Goal: Information Seeking & Learning: Check status

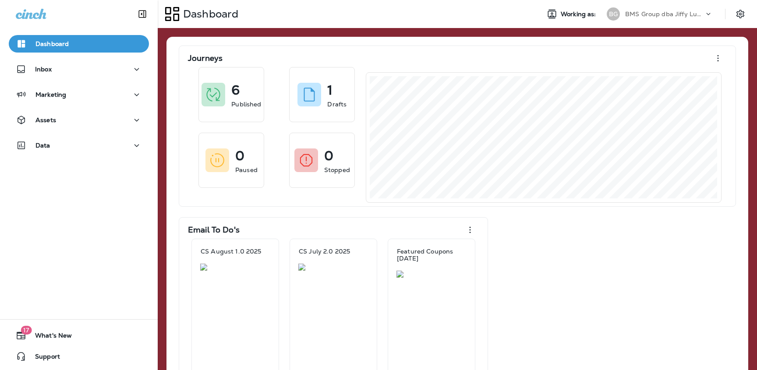
click at [645, 13] on p "BMS Group dba Jiffy Lube" at bounding box center [665, 14] width 79 height 7
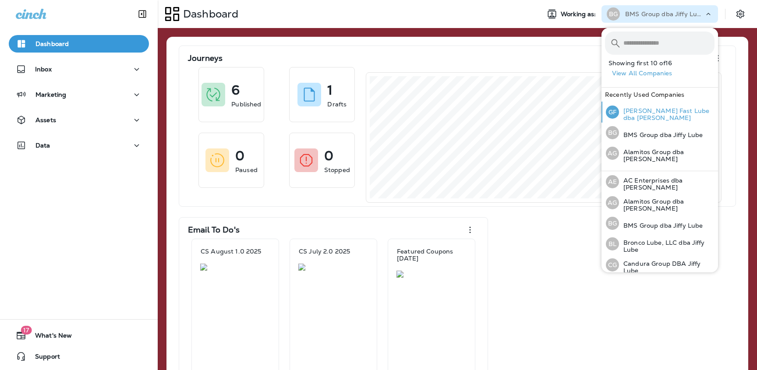
click at [671, 110] on p "[PERSON_NAME] Fast Lube dba [PERSON_NAME]" at bounding box center [667, 114] width 96 height 14
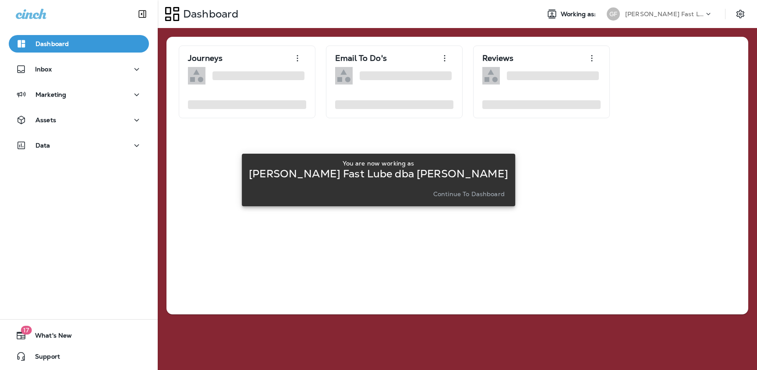
click at [455, 193] on p "Continue to Dashboard" at bounding box center [469, 194] width 71 height 7
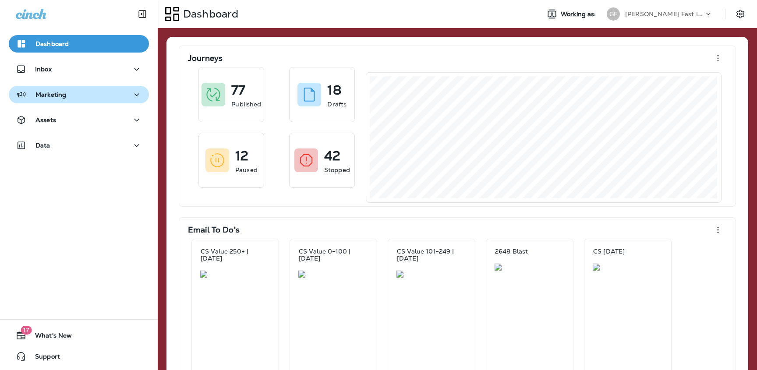
click at [127, 95] on div "Marketing" at bounding box center [79, 94] width 126 height 11
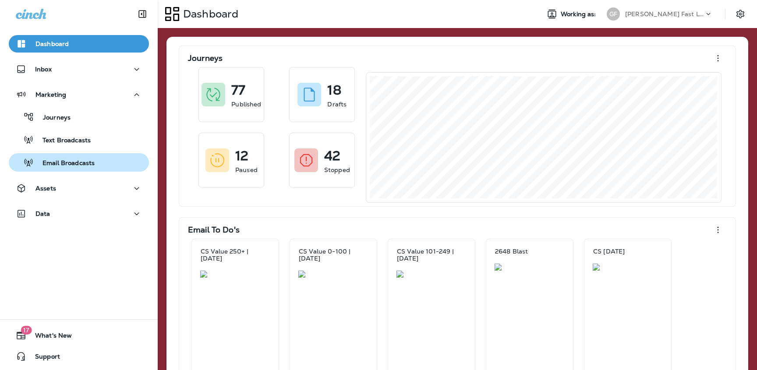
click at [87, 160] on p "Email Broadcasts" at bounding box center [64, 164] width 61 height 8
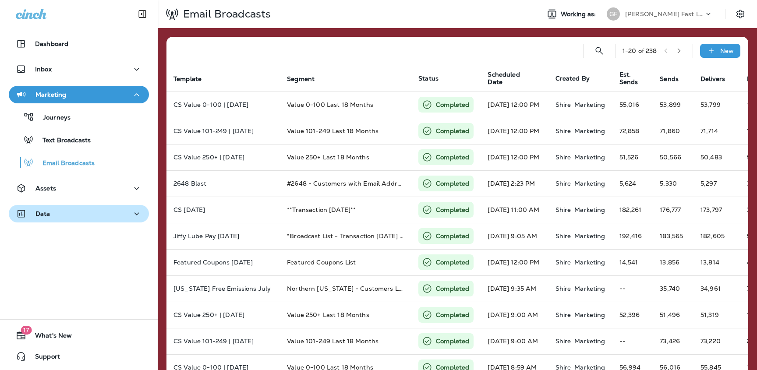
click at [66, 213] on div "Data" at bounding box center [79, 214] width 126 height 11
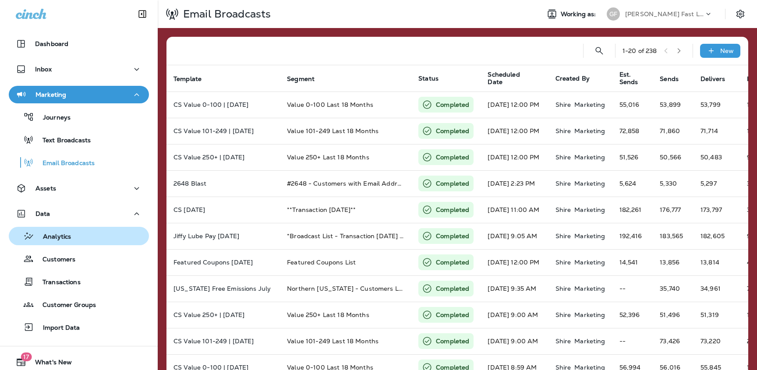
click at [68, 235] on p "Analytics" at bounding box center [52, 237] width 37 height 8
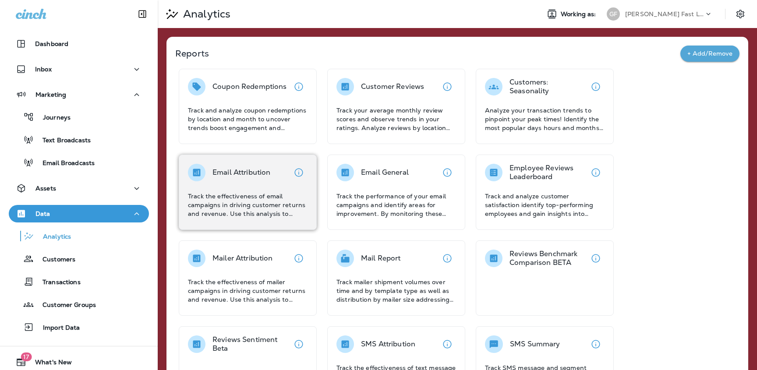
scroll to position [20, 0]
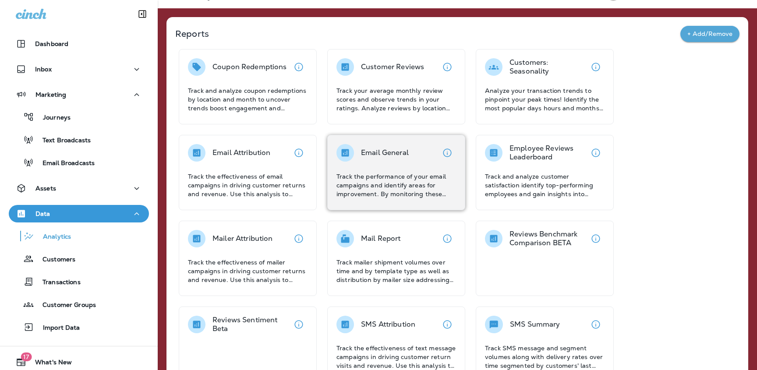
click at [402, 147] on div "Email General" at bounding box center [385, 153] width 48 height 18
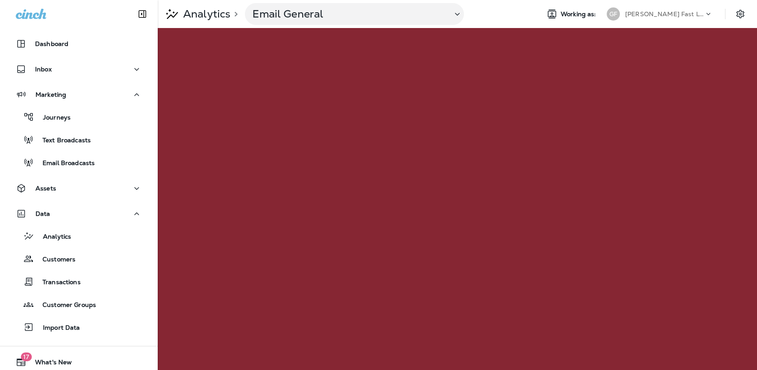
click at [647, 11] on p "[PERSON_NAME] Fast Lube dba [PERSON_NAME]" at bounding box center [665, 14] width 79 height 7
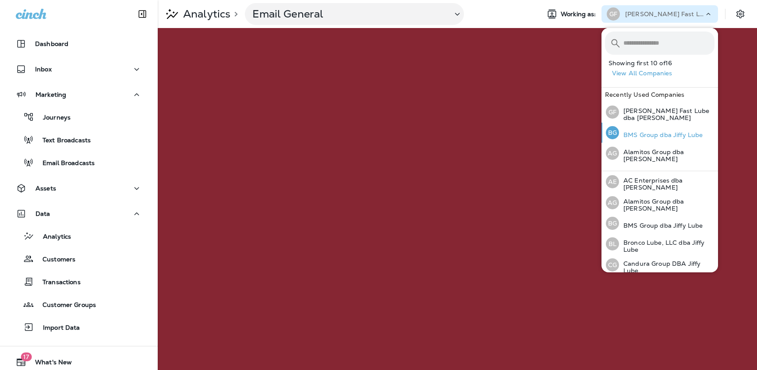
click at [651, 130] on div "BG BMS Group dba Jiffy Lube" at bounding box center [655, 133] width 104 height 20
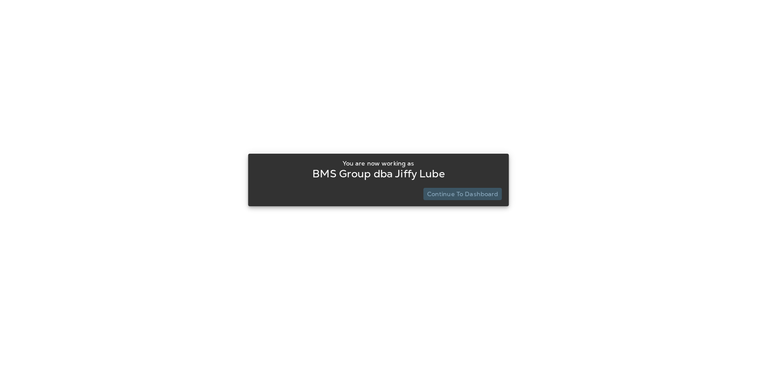
click at [479, 192] on p "Continue to Dashboard" at bounding box center [462, 194] width 71 height 7
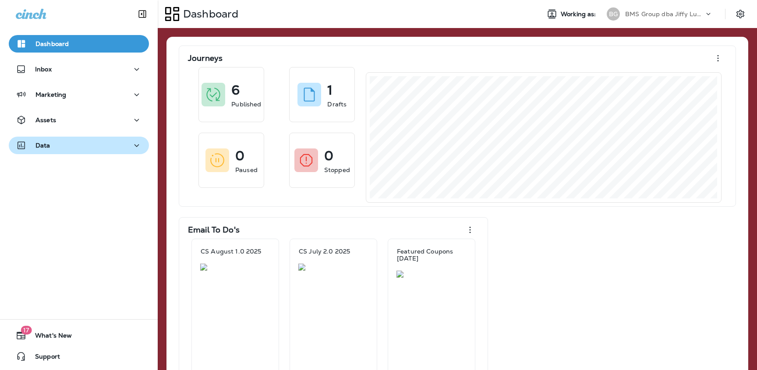
click at [67, 146] on div "Data" at bounding box center [79, 145] width 126 height 11
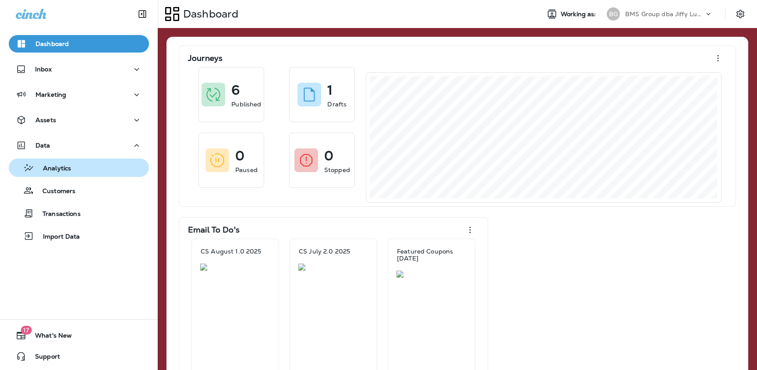
click at [64, 169] on p "Analytics" at bounding box center [52, 169] width 37 height 8
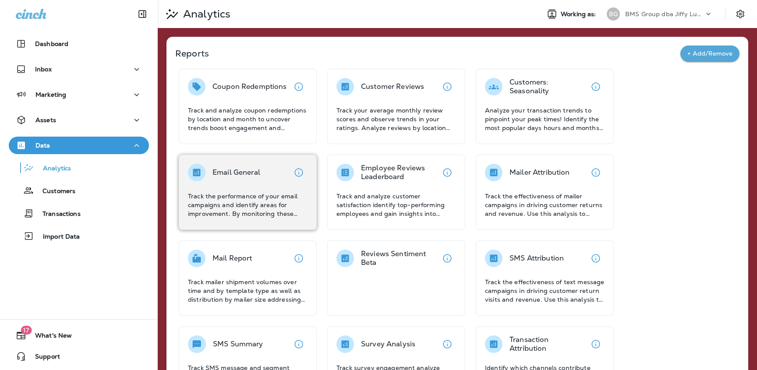
click at [263, 188] on div "Email General Track the performance of your email campaigns and identify areas …" at bounding box center [248, 191] width 120 height 54
